Goal: Task Accomplishment & Management: Use online tool/utility

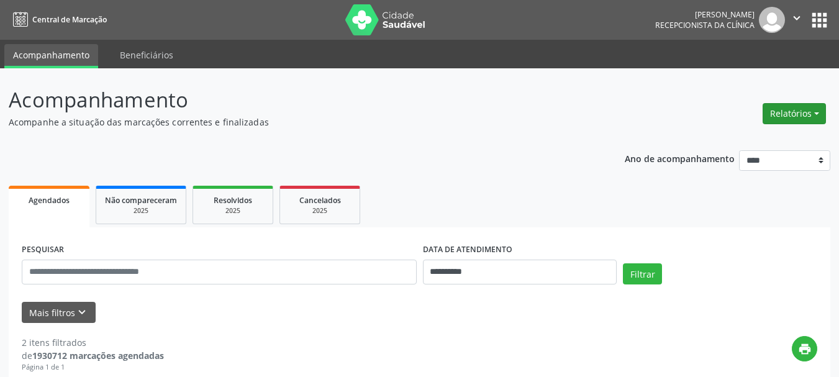
click at [800, 111] on button "Relatórios" at bounding box center [793, 113] width 63 height 21
click at [754, 138] on link "Agendamentos" at bounding box center [759, 140] width 133 height 17
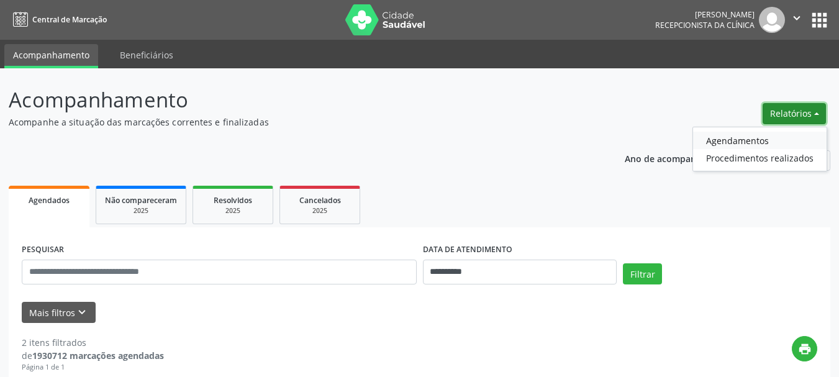
select select "*"
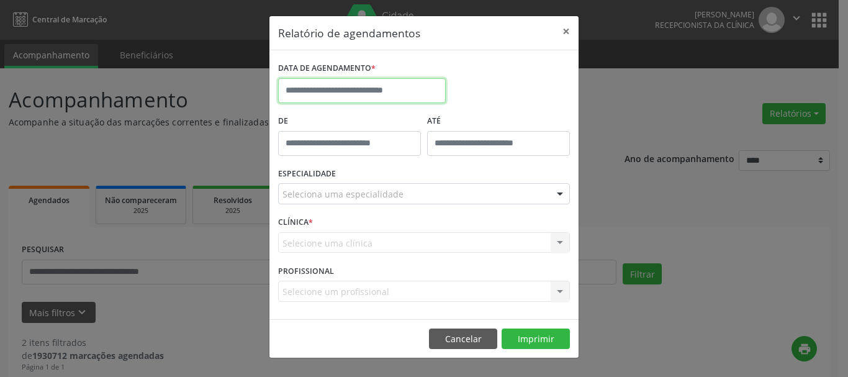
click at [345, 88] on input "text" at bounding box center [362, 90] width 168 height 25
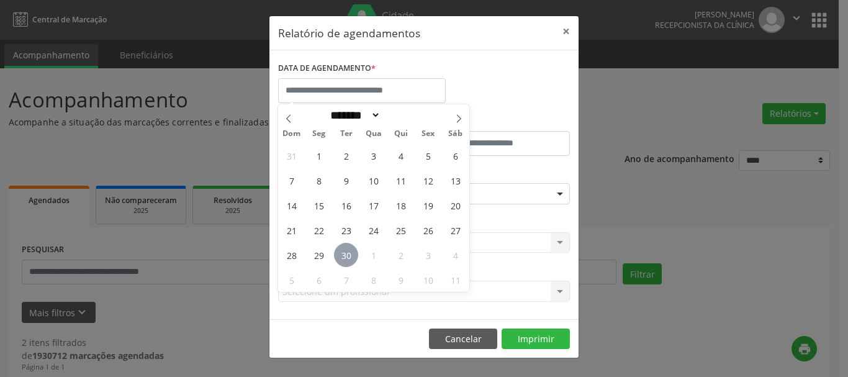
click at [345, 256] on span "30" at bounding box center [346, 255] width 24 height 24
type input "**********"
click at [345, 256] on span "30" at bounding box center [346, 255] width 24 height 24
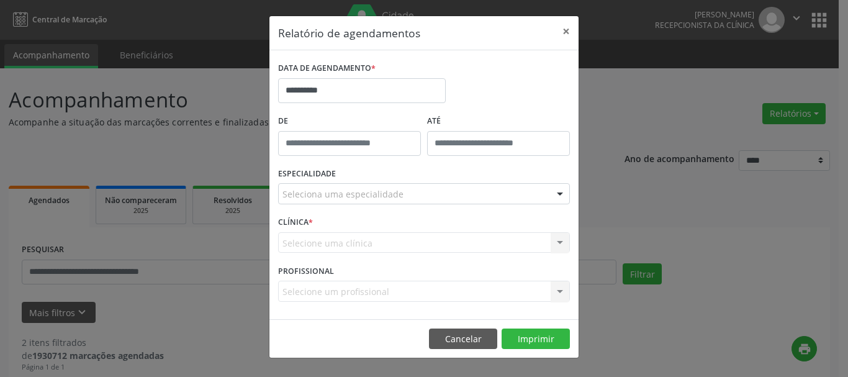
click at [306, 202] on div "Seleciona uma especialidade" at bounding box center [424, 193] width 292 height 21
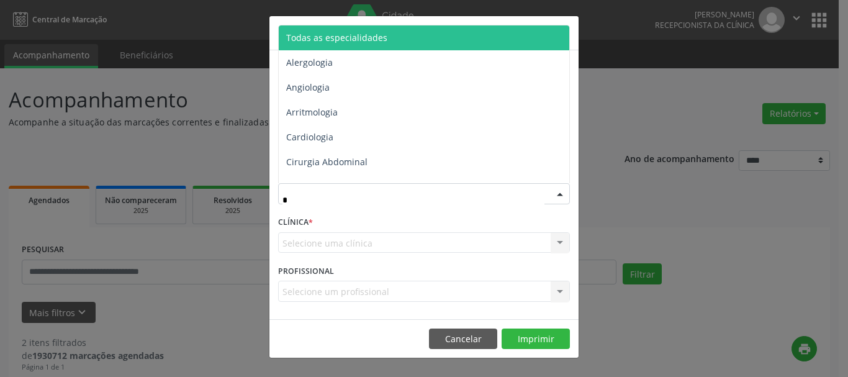
type input "**"
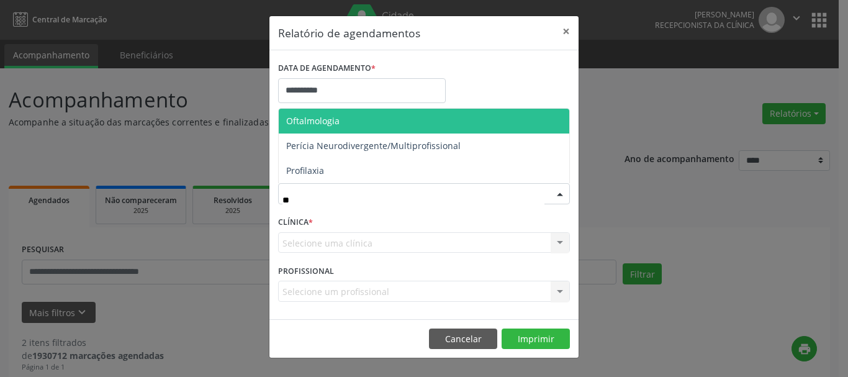
click at [396, 120] on span "Oftalmologia" at bounding box center [424, 121] width 291 height 25
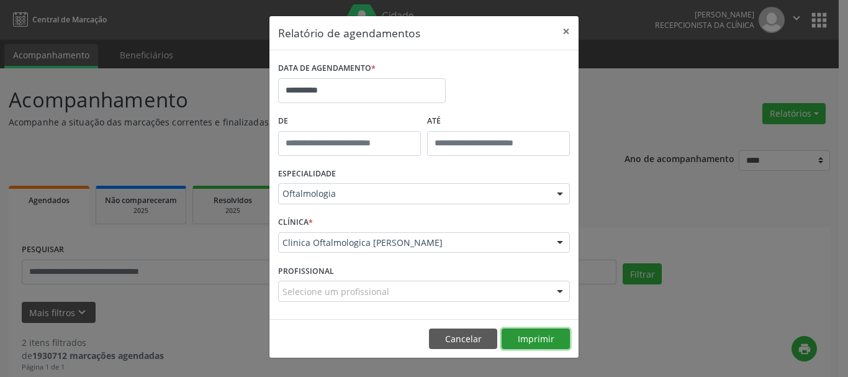
click at [535, 334] on button "Imprimir" at bounding box center [536, 338] width 68 height 21
